Goal: Task Accomplishment & Management: Use online tool/utility

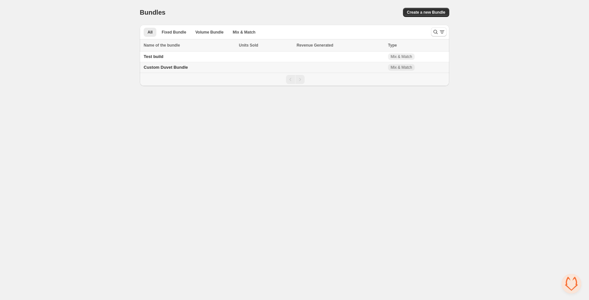
click at [169, 67] on span "Custom Duvet Bundle" at bounding box center [166, 67] width 44 height 5
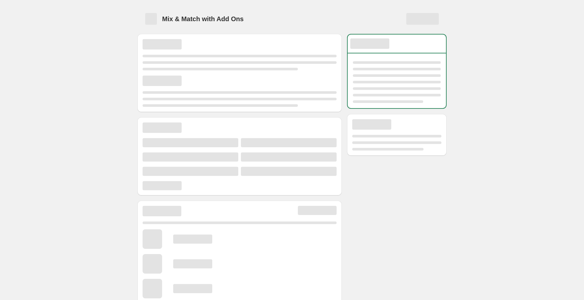
scroll to position [173, 0]
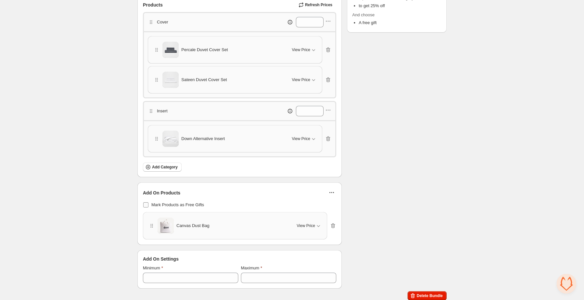
click at [173, 206] on span "Mark Products as Free Gifts" at bounding box center [177, 204] width 53 height 5
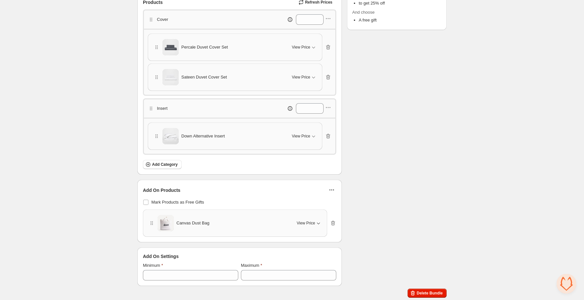
click at [304, 223] on span "View Price" at bounding box center [306, 222] width 18 height 5
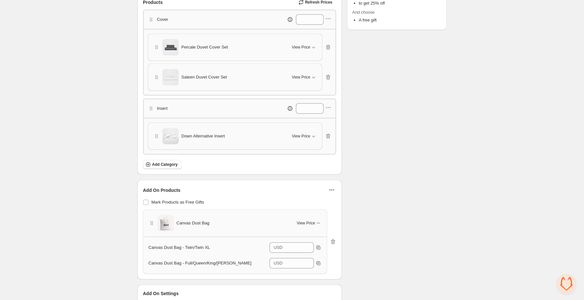
scroll to position [213, 0]
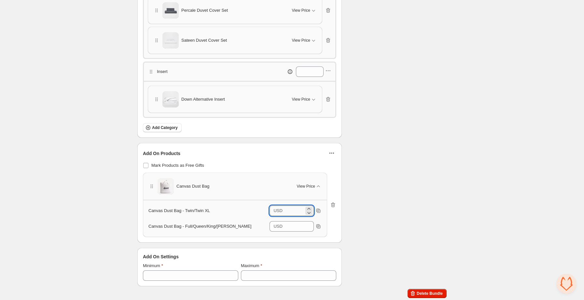
click at [293, 211] on input "*" at bounding box center [295, 211] width 20 height 10
type input "**"
click at [290, 226] on input "*" at bounding box center [295, 226] width 20 height 10
type input "**"
click at [331, 153] on icon "button" at bounding box center [332, 153] width 7 height 7
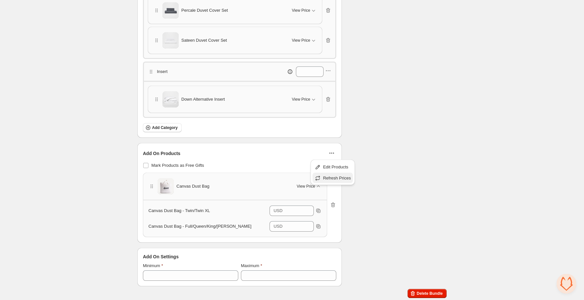
click at [331, 179] on span "Refresh Prices" at bounding box center [337, 178] width 28 height 7
type input "**"
click at [331, 151] on icon "button" at bounding box center [332, 153] width 7 height 7
click at [327, 178] on span "Refresh Prices" at bounding box center [337, 178] width 28 height 7
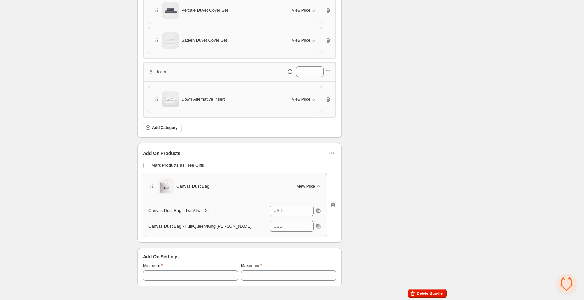
scroll to position [0, 0]
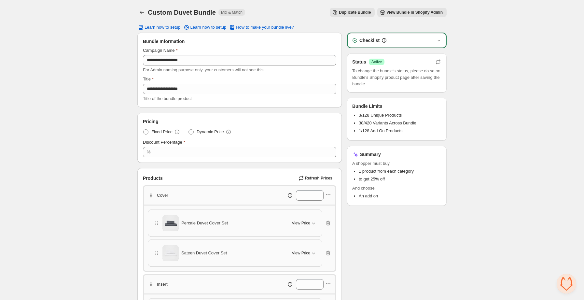
click at [411, 13] on span "View Bundle in Shopify Admin" at bounding box center [415, 12] width 56 height 5
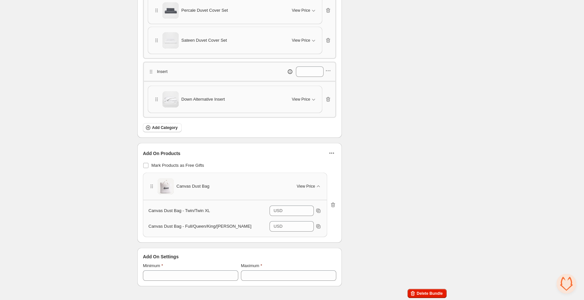
click at [332, 151] on icon "button" at bounding box center [332, 153] width 7 height 7
click at [332, 164] on span "Edit Products" at bounding box center [337, 167] width 28 height 7
click at [317, 210] on icon "button" at bounding box center [318, 210] width 7 height 7
click at [331, 154] on icon "button" at bounding box center [332, 153] width 7 height 7
click at [373, 135] on div "Checklist Status Success Active To change the bundle's status, please do so on …" at bounding box center [397, 53] width 100 height 466
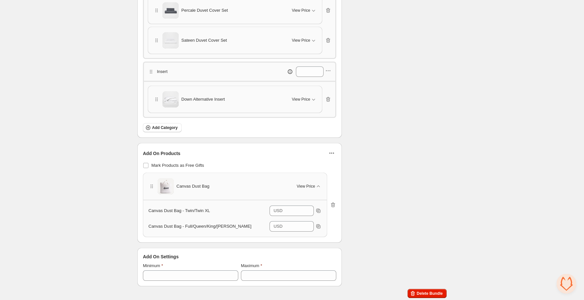
scroll to position [0, 0]
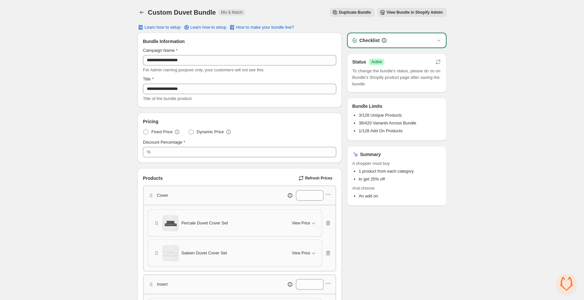
click at [391, 13] on span "View Bundle in Shopify Admin" at bounding box center [415, 12] width 56 height 5
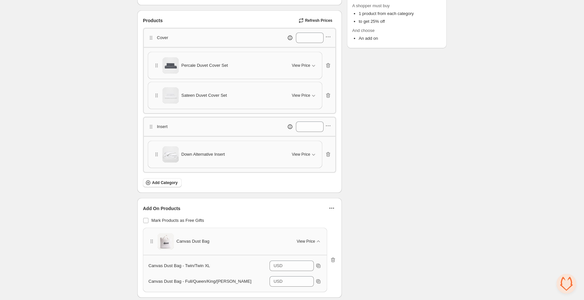
scroll to position [194, 0]
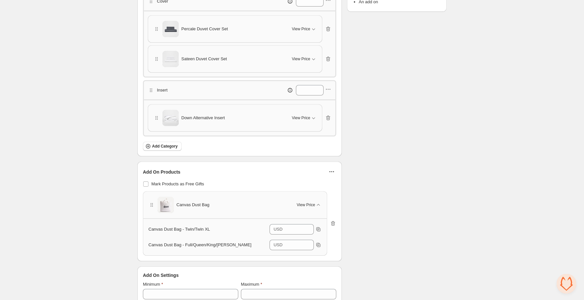
click at [162, 202] on img at bounding box center [166, 205] width 16 height 16
click at [168, 203] on img at bounding box center [166, 205] width 16 height 16
click at [195, 205] on span "Canvas Dust Bag" at bounding box center [193, 205] width 33 height 7
click at [315, 204] on span "View Price" at bounding box center [306, 204] width 18 height 5
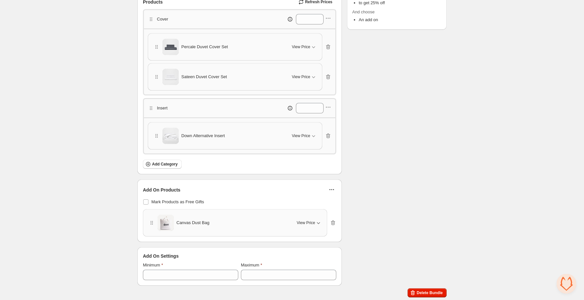
scroll to position [176, 0]
click at [314, 220] on div "View Price" at bounding box center [309, 223] width 25 height 7
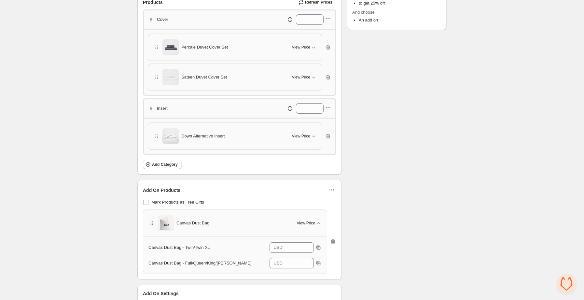
scroll to position [213, 0]
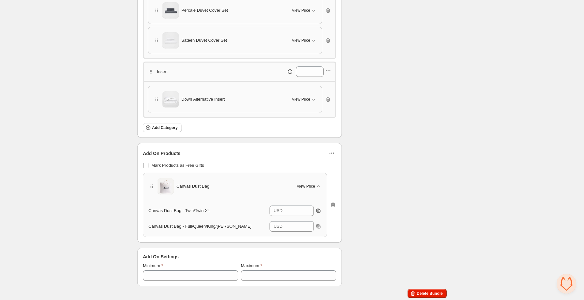
click at [318, 212] on icon "button" at bounding box center [318, 210] width 7 height 7
click at [331, 151] on icon "button" at bounding box center [332, 153] width 7 height 7
click at [329, 167] on span "Edit Products" at bounding box center [337, 167] width 28 height 7
click at [180, 166] on span "Mark Products as Free Gifts" at bounding box center [177, 165] width 53 height 5
type input "*"
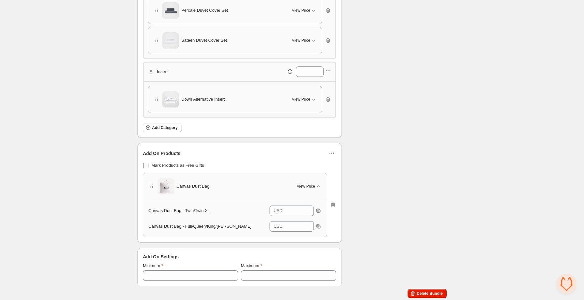
type input "*"
click at [172, 163] on span "Mark Products as Free Gifts" at bounding box center [177, 165] width 53 height 5
click at [299, 204] on div "Canvas Dust Bag - Twin/Twin XL USD * Canvas Dust Bag - Full/Queen/King/Cal King…" at bounding box center [235, 218] width 184 height 37
click at [317, 209] on icon "button" at bounding box center [318, 210] width 7 height 7
click at [330, 154] on icon "button" at bounding box center [332, 153] width 7 height 7
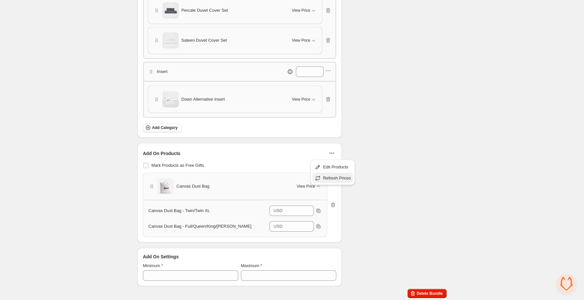
click at [326, 182] on button "Refresh Prices" at bounding box center [333, 178] width 40 height 10
type input "**"
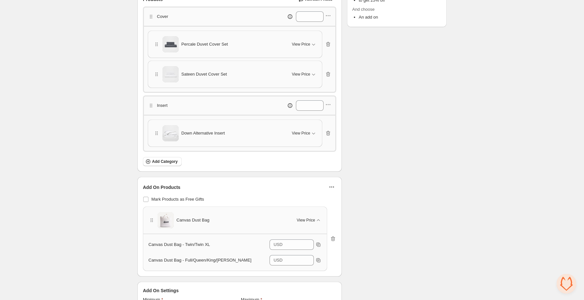
scroll to position [183, 0]
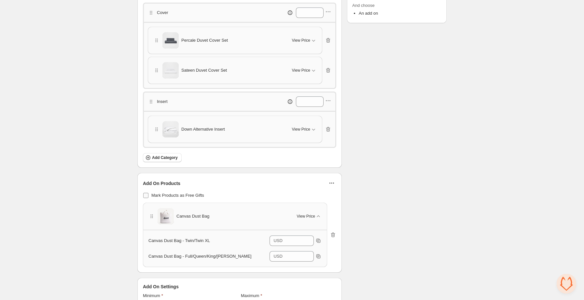
click at [173, 194] on span "Mark Products as Free Gifts" at bounding box center [177, 195] width 53 height 5
type input "*"
